Goal: Task Accomplishment & Management: Use online tool/utility

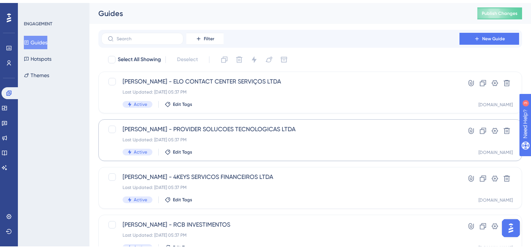
scroll to position [256, 0]
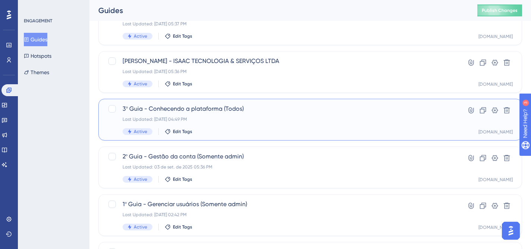
click at [237, 119] on div "Last Updated: 04 de set. de 2025 04:49 PM" at bounding box center [281, 119] width 316 height 6
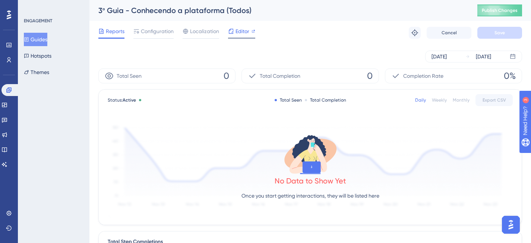
click at [244, 32] on span "Editor" at bounding box center [243, 31] width 14 height 9
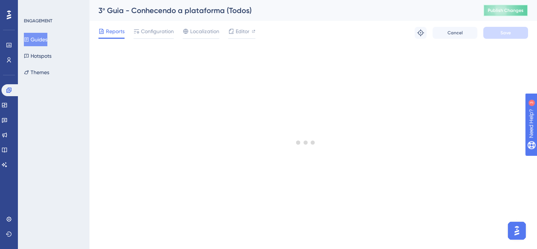
click at [495, 13] on span "Publish Changes" at bounding box center [505, 10] width 36 height 6
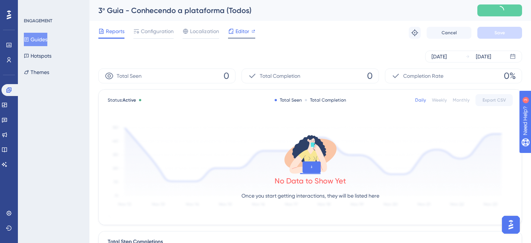
click at [238, 31] on span "Editor" at bounding box center [243, 31] width 14 height 9
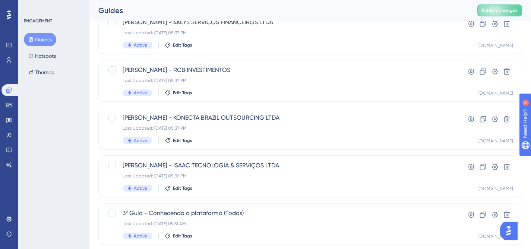
scroll to position [253, 0]
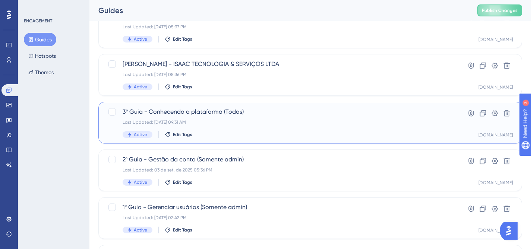
click at [275, 113] on span "3º Guia - Conhecendo a plataforma (Todos)" at bounding box center [281, 111] width 316 height 9
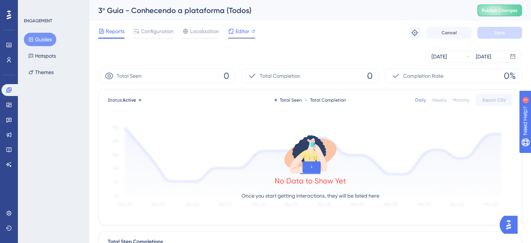
click at [243, 34] on span "Editor" at bounding box center [243, 31] width 14 height 9
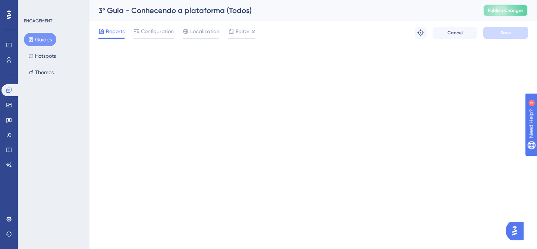
click at [491, 13] on span "Publish Changes" at bounding box center [505, 10] width 36 height 6
